Goal: Communication & Community: Answer question/provide support

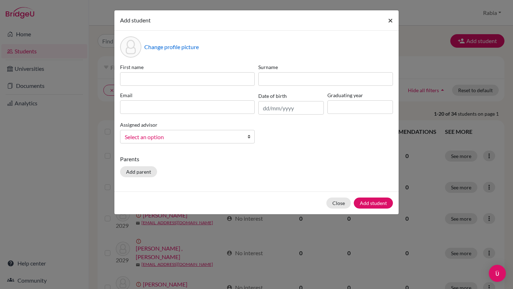
click at [386, 19] on button "×" at bounding box center [390, 20] width 16 height 20
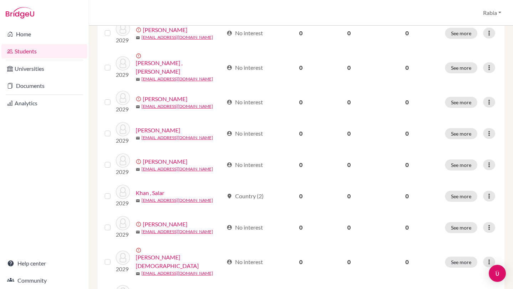
scroll to position [494, 0]
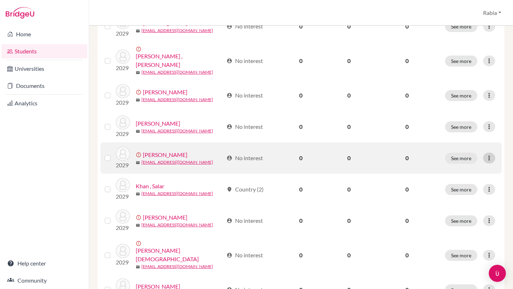
click at [491, 155] on icon at bounding box center [488, 158] width 7 height 7
click at [463, 166] on button "Send Message" at bounding box center [462, 165] width 64 height 11
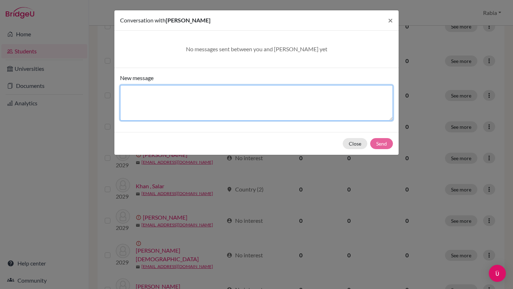
click at [195, 95] on textarea "New message" at bounding box center [256, 103] width 273 height 36
type textarea "Hello [PERSON_NAME], Please confirm if you have received the details."
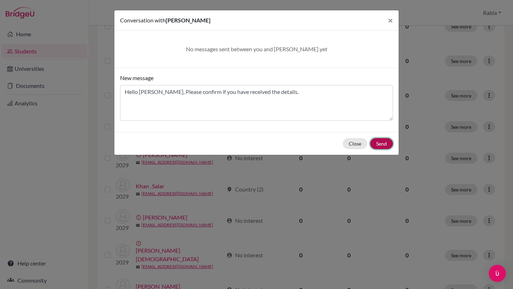
click at [382, 145] on button "Send" at bounding box center [381, 143] width 23 height 11
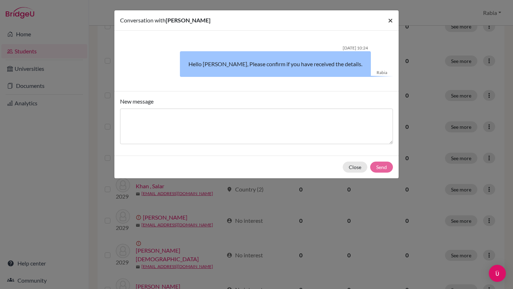
click at [391, 22] on span "×" at bounding box center [390, 20] width 5 height 10
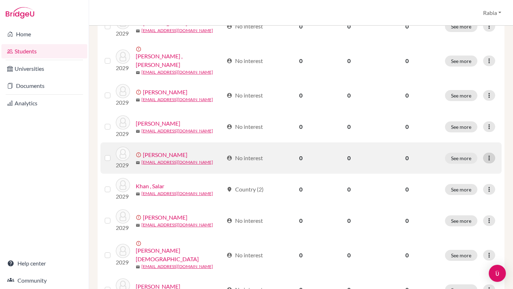
click at [490, 155] on icon at bounding box center [488, 158] width 7 height 7
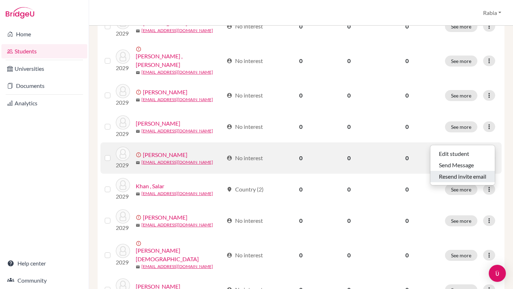
click at [471, 177] on button "Resend invite email" at bounding box center [462, 176] width 64 height 11
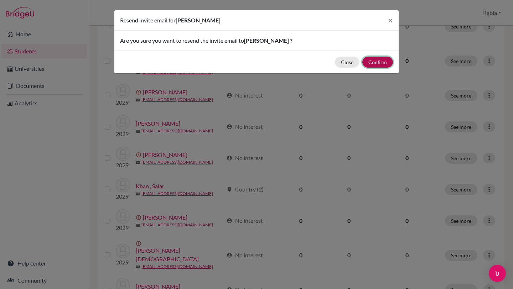
click at [382, 63] on button "Confirm" at bounding box center [377, 62] width 31 height 11
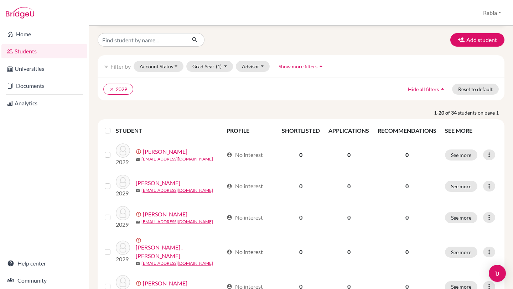
scroll to position [6, 0]
